Goal: Task Accomplishment & Management: Manage account settings

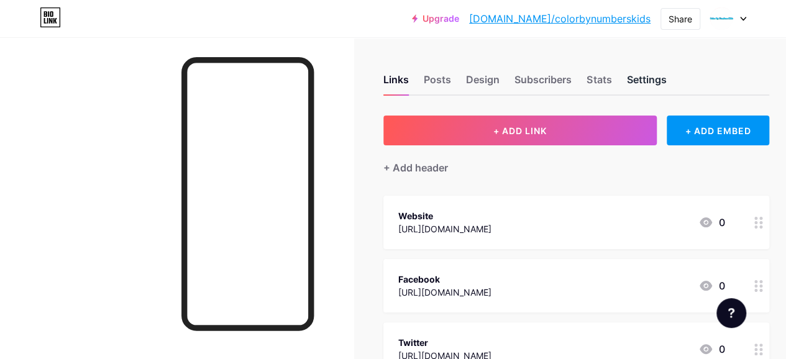
click at [641, 76] on div "Settings" at bounding box center [646, 83] width 40 height 22
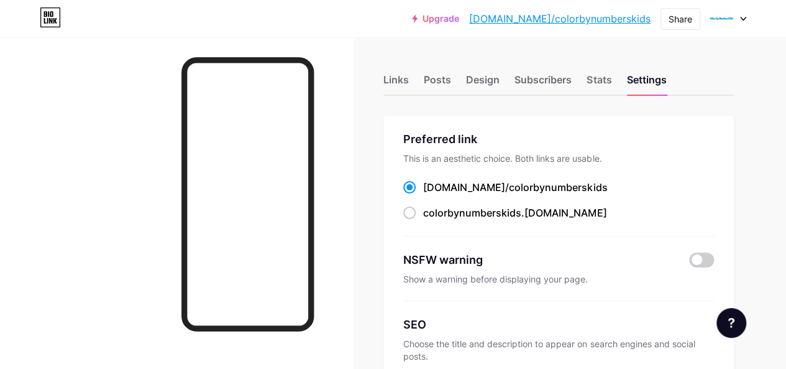
click at [738, 22] on div at bounding box center [728, 18] width 36 height 22
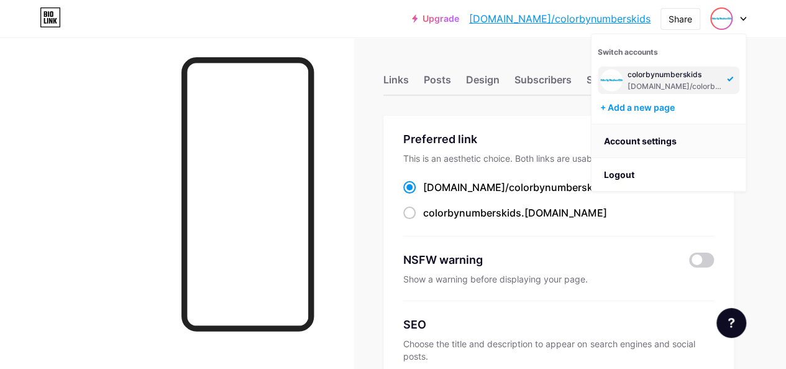
click at [658, 134] on link "Account settings" at bounding box center [669, 141] width 154 height 34
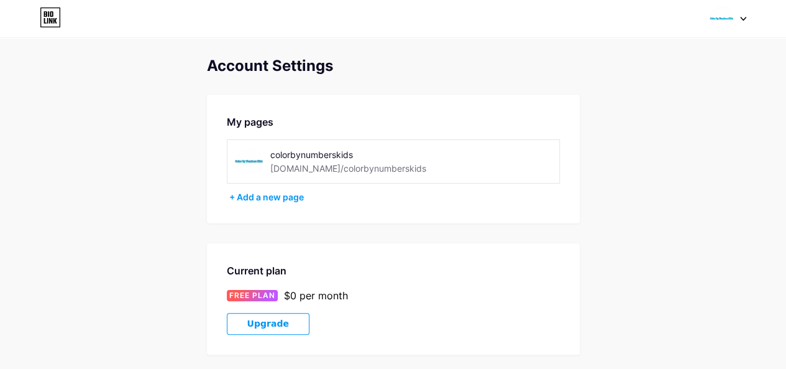
click at [323, 170] on div "[DOMAIN_NAME]/colorbynumberskids" at bounding box center [348, 168] width 156 height 13
click at [743, 16] on div at bounding box center [728, 18] width 36 height 22
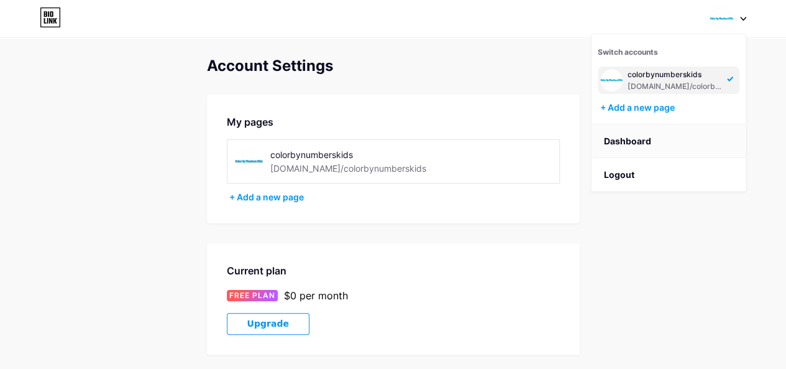
click at [630, 135] on link "Dashboard" at bounding box center [669, 141] width 154 height 34
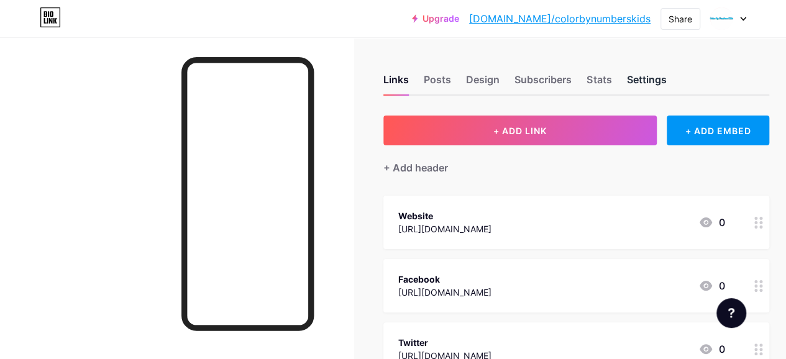
click at [656, 85] on div "Settings" at bounding box center [646, 83] width 40 height 22
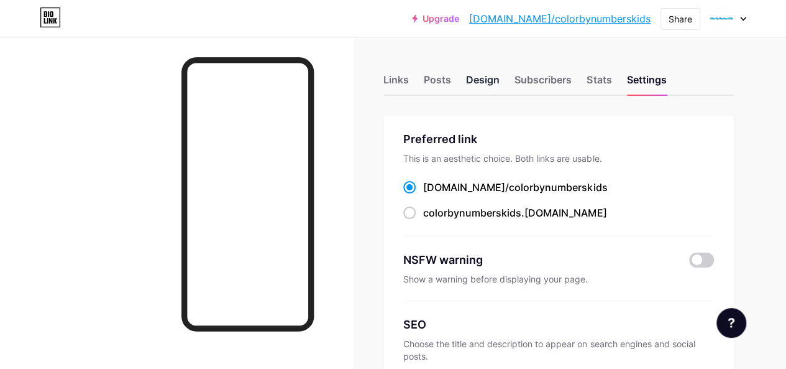
click at [472, 82] on div "Design" at bounding box center [483, 83] width 34 height 22
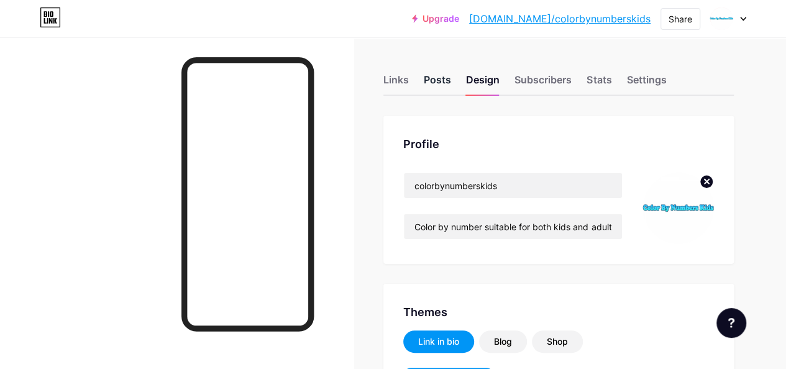
click at [443, 84] on div "Posts" at bounding box center [437, 83] width 27 height 22
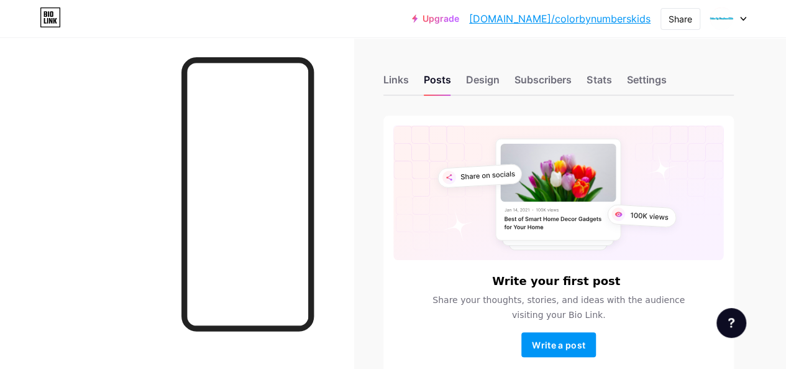
click at [741, 17] on icon at bounding box center [743, 18] width 5 height 3
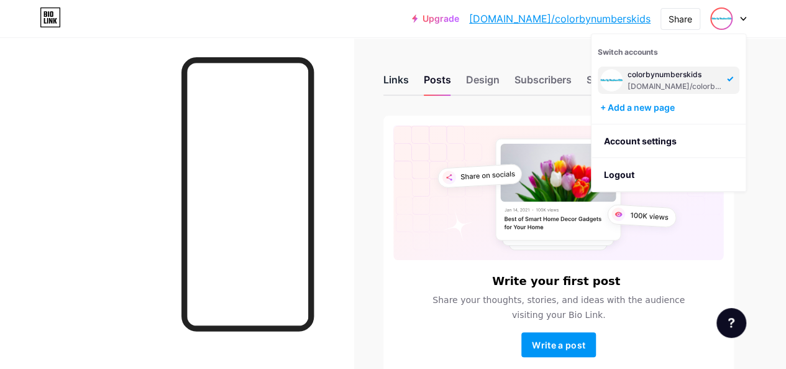
click at [399, 78] on div "Links" at bounding box center [395, 83] width 25 height 22
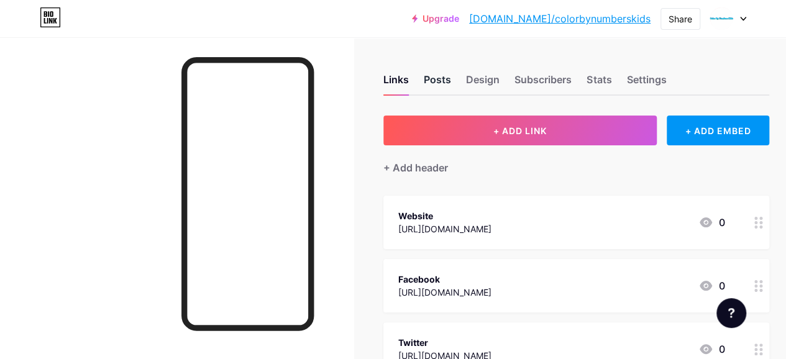
click at [443, 84] on div "Posts" at bounding box center [437, 83] width 27 height 22
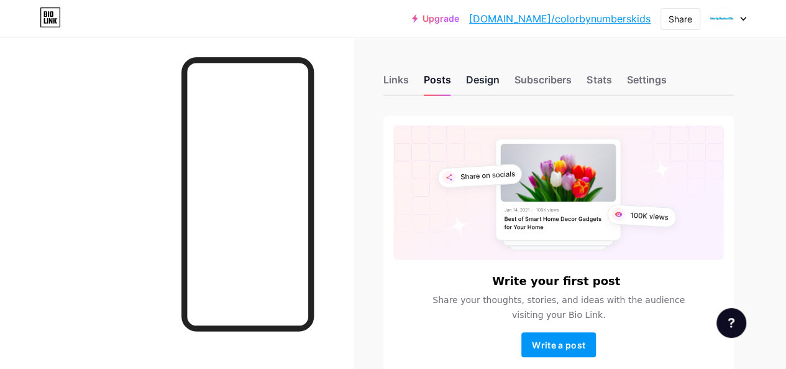
click at [484, 84] on div "Design" at bounding box center [483, 83] width 34 height 22
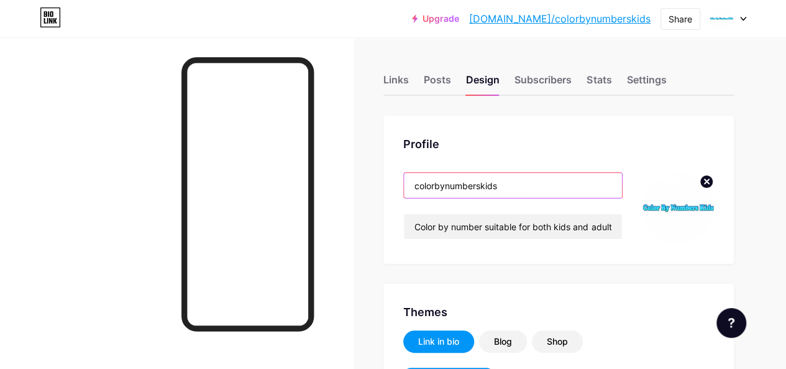
click at [520, 181] on input "colorbynumberskids" at bounding box center [513, 185] width 218 height 25
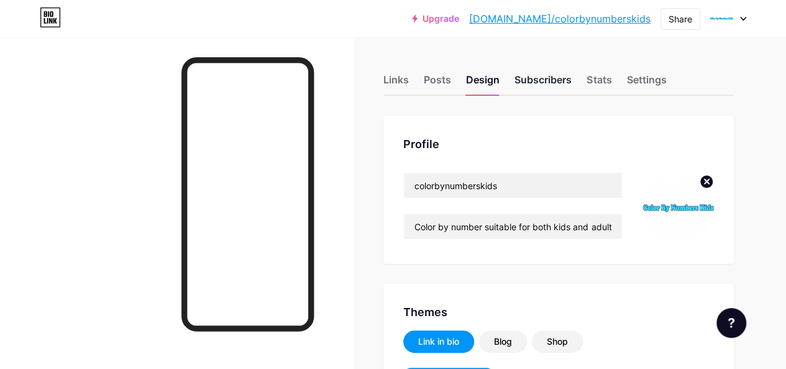
click at [565, 84] on div "Subscribers" at bounding box center [543, 83] width 57 height 22
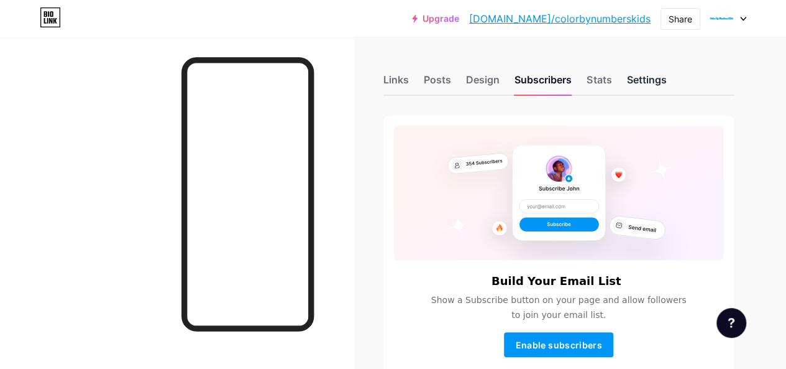
click at [651, 78] on div "Settings" at bounding box center [646, 83] width 40 height 22
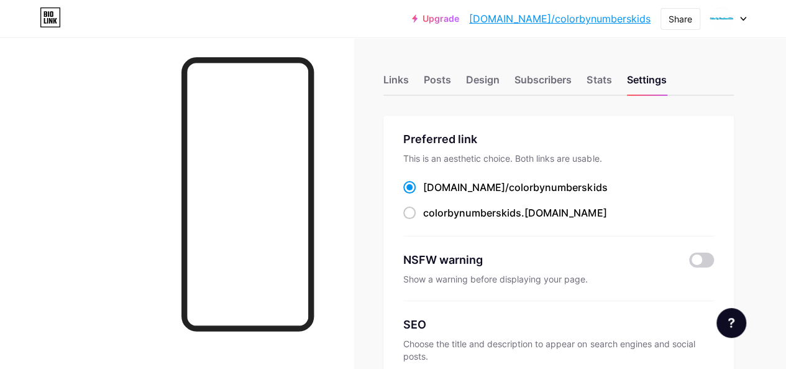
click at [610, 13] on link "[DOMAIN_NAME]/colorbynumberskids" at bounding box center [559, 18] width 181 height 15
click at [405, 80] on div "Links" at bounding box center [395, 83] width 25 height 22
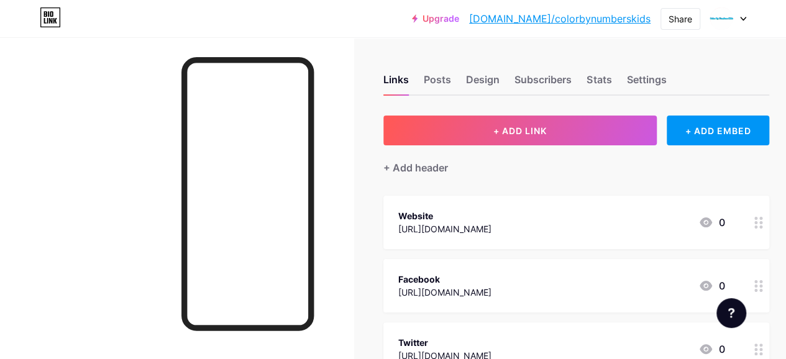
click at [58, 25] on icon at bounding box center [50, 17] width 21 height 20
click at [0, 145] on div at bounding box center [177, 216] width 354 height 359
click at [747, 19] on div "Upgrade [DOMAIN_NAME]/colorb... [DOMAIN_NAME]/colorbynumberskids Share Switch a…" at bounding box center [393, 18] width 786 height 22
click at [745, 19] on icon at bounding box center [743, 19] width 6 height 4
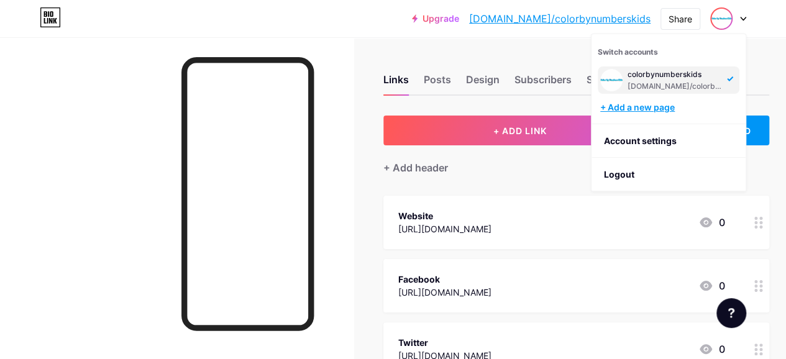
click at [656, 110] on div "+ Add a new page" at bounding box center [669, 107] width 139 height 12
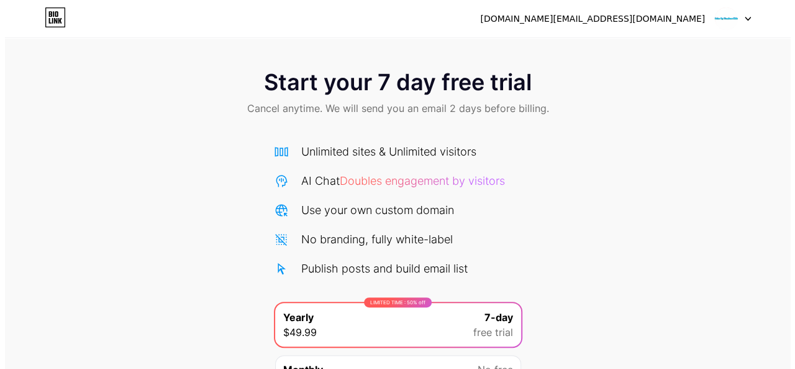
scroll to position [131, 0]
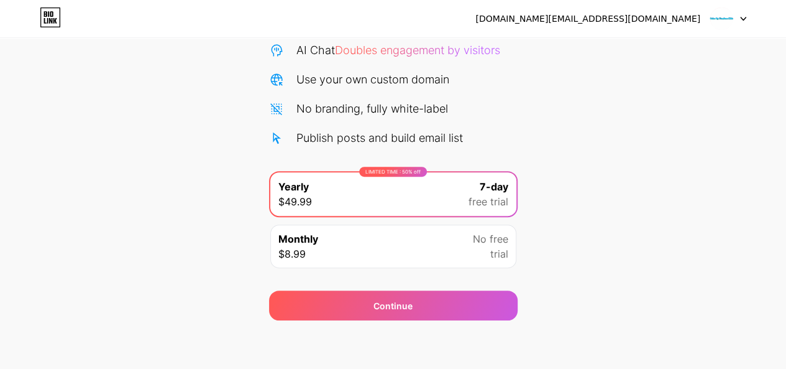
click at [466, 255] on div "Monthly $8.99 No free trial" at bounding box center [393, 246] width 246 height 44
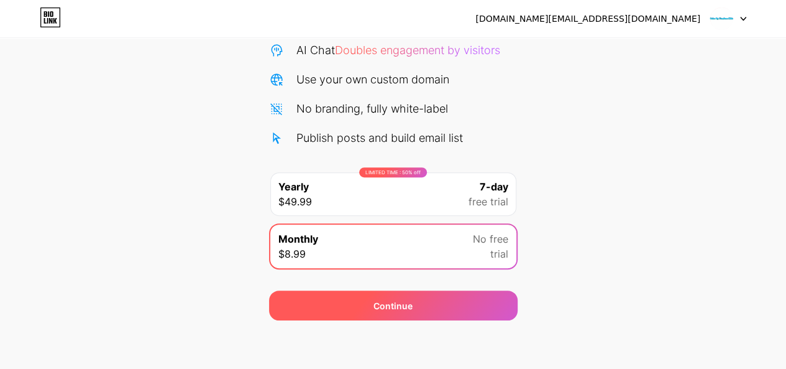
click at [390, 310] on div "Continue" at bounding box center [393, 305] width 249 height 30
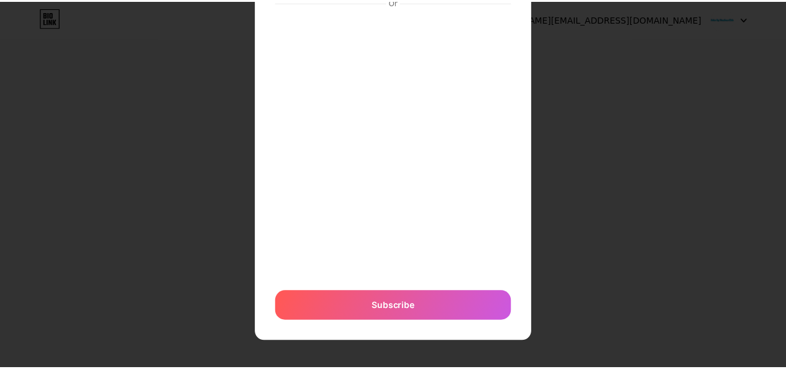
scroll to position [0, 0]
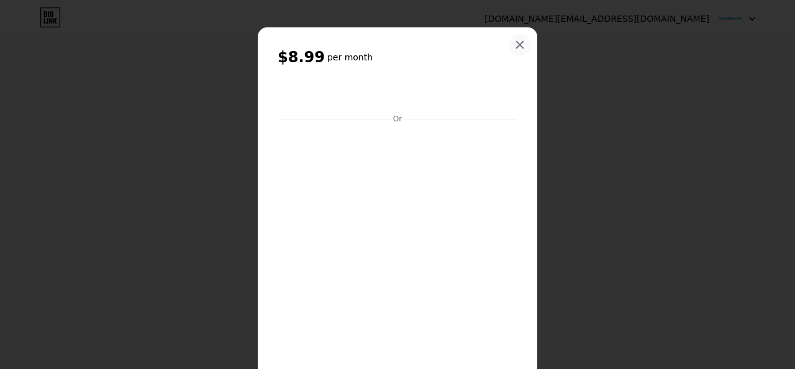
click at [513, 39] on div at bounding box center [520, 45] width 22 height 22
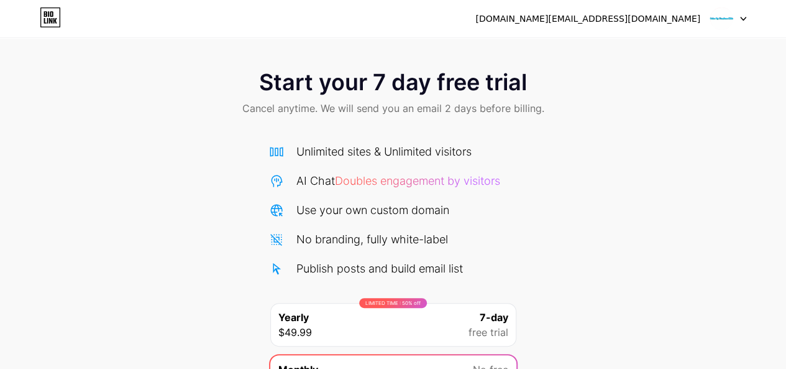
click at [745, 21] on icon at bounding box center [743, 19] width 6 height 4
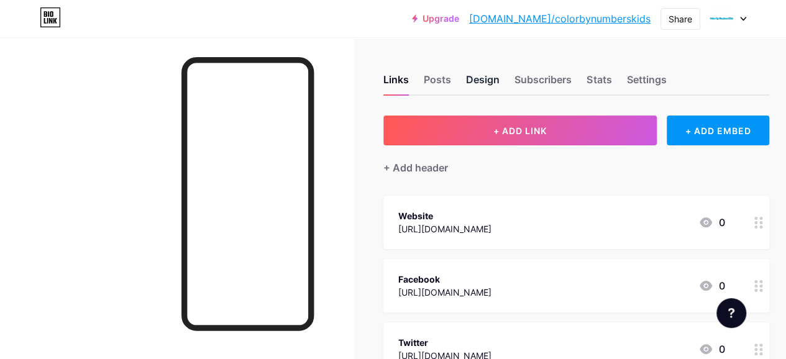
click at [488, 80] on div "Design" at bounding box center [483, 83] width 34 height 22
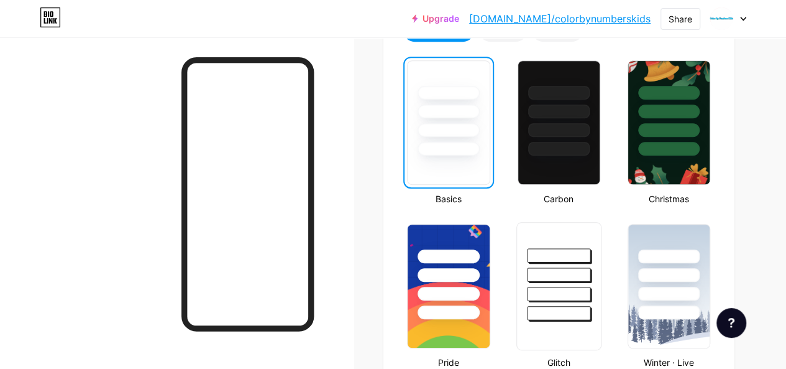
scroll to position [186, 0]
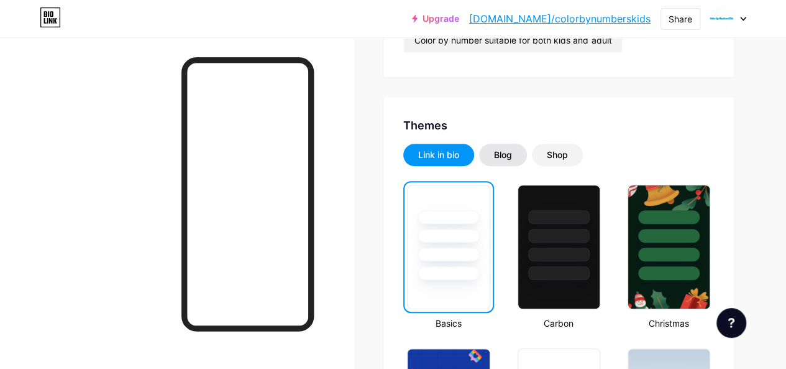
click at [512, 157] on div "Blog" at bounding box center [503, 155] width 18 height 12
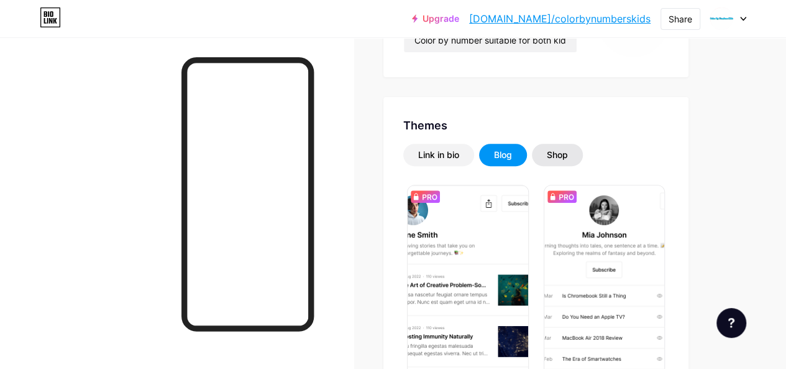
click at [566, 157] on div "Shop" at bounding box center [557, 155] width 21 height 12
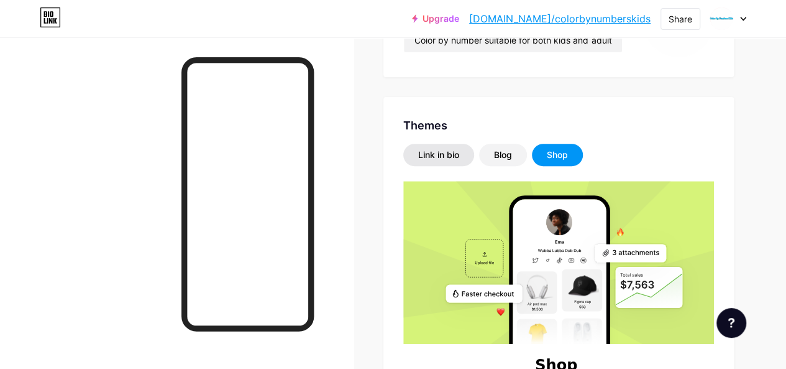
click at [444, 156] on div "Link in bio" at bounding box center [438, 155] width 41 height 12
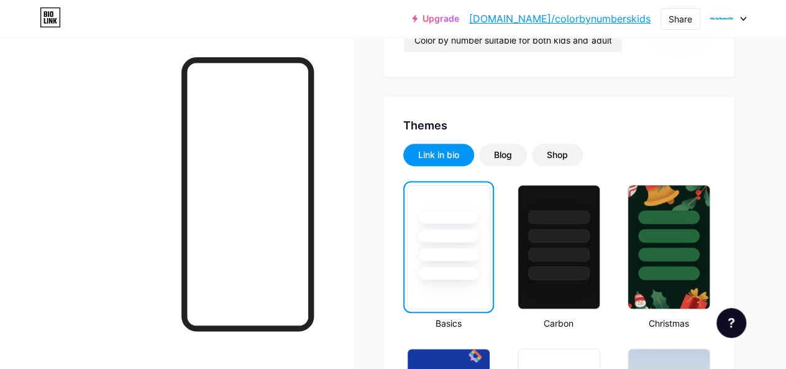
scroll to position [0, 0]
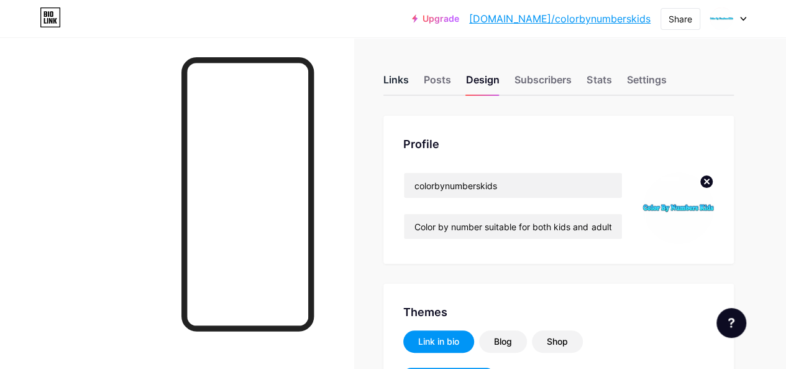
click at [401, 85] on div "Links" at bounding box center [395, 83] width 25 height 22
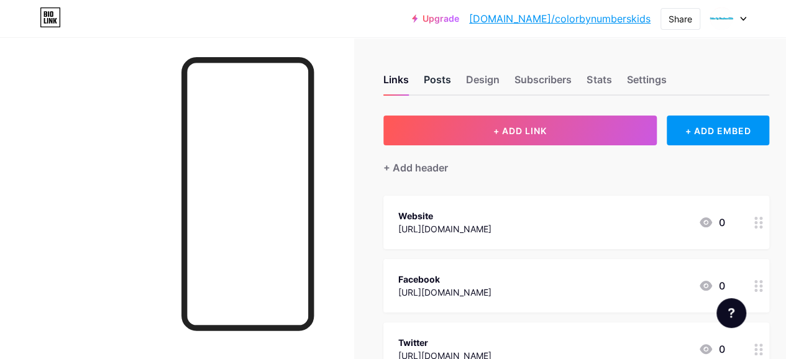
click at [448, 80] on div "Posts" at bounding box center [437, 83] width 27 height 22
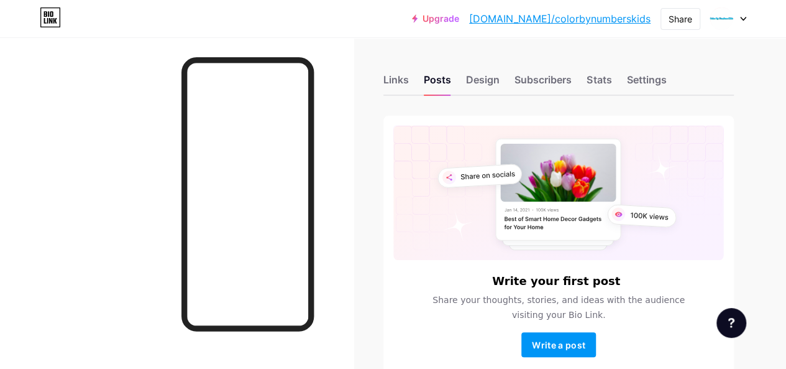
click at [626, 19] on link "[DOMAIN_NAME]/colorbynumberskids" at bounding box center [559, 18] width 181 height 15
click at [741, 17] on icon at bounding box center [743, 18] width 5 height 3
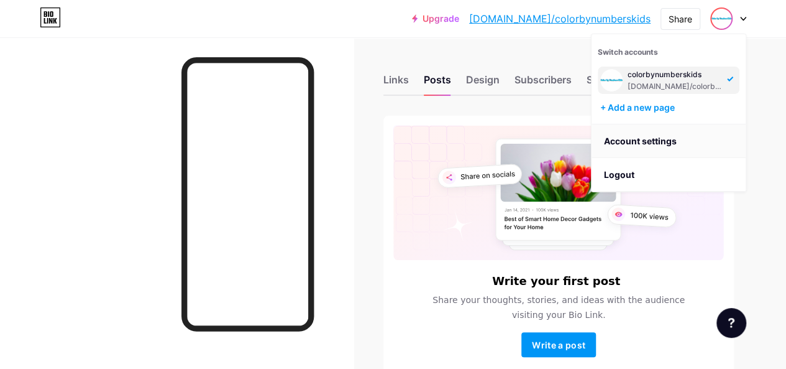
click at [659, 145] on link "Account settings" at bounding box center [669, 141] width 154 height 34
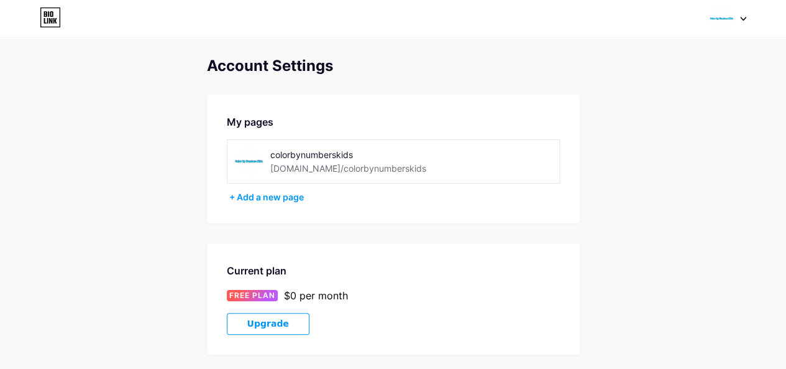
click at [335, 162] on div "[DOMAIN_NAME]/colorbynumberskids" at bounding box center [348, 168] width 156 height 13
click at [292, 162] on div "[DOMAIN_NAME]/colorbynumberskids" at bounding box center [348, 168] width 156 height 13
click at [363, 167] on div "[DOMAIN_NAME]/colorbynumberskids" at bounding box center [348, 168] width 156 height 13
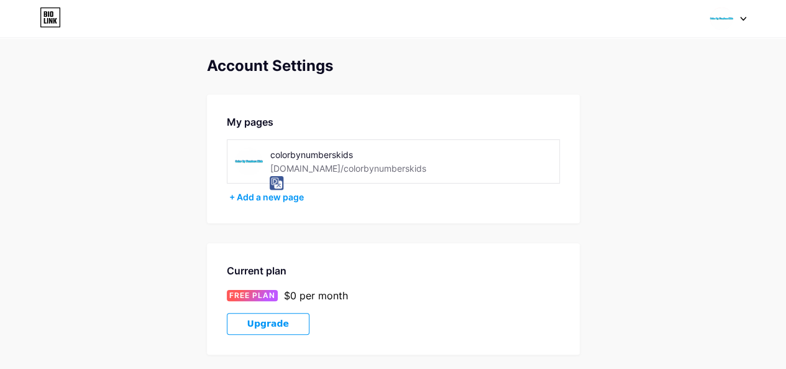
click at [305, 150] on div "colorbynumberskids" at bounding box center [358, 154] width 176 height 13
click at [334, 165] on div "[DOMAIN_NAME]/colorbynumberskids" at bounding box center [348, 168] width 156 height 13
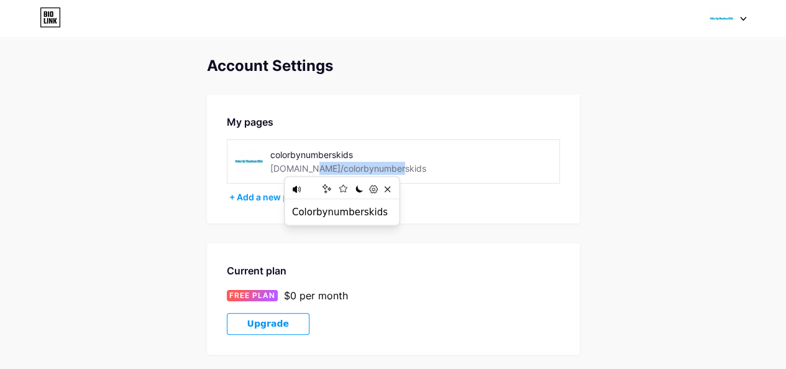
click at [723, 21] on img at bounding box center [722, 19] width 24 height 24
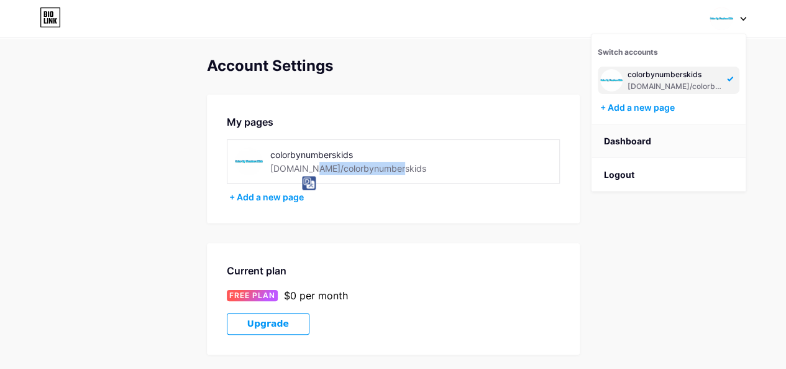
click at [662, 144] on link "Dashboard" at bounding box center [669, 141] width 154 height 34
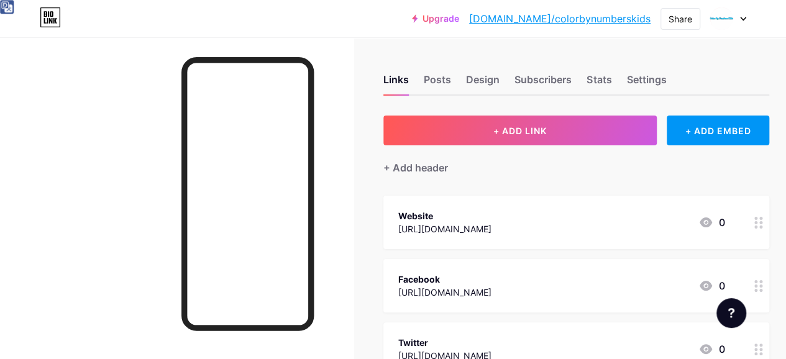
click at [133, 117] on div at bounding box center [177, 216] width 354 height 359
click at [46, 22] on icon at bounding box center [50, 17] width 21 height 20
